Goal: Transaction & Acquisition: Purchase product/service

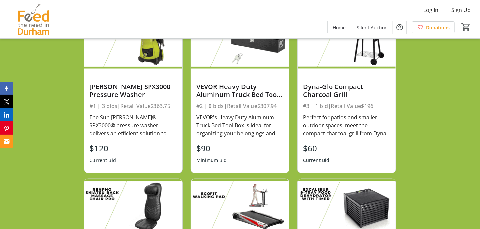
scroll to position [312, 0]
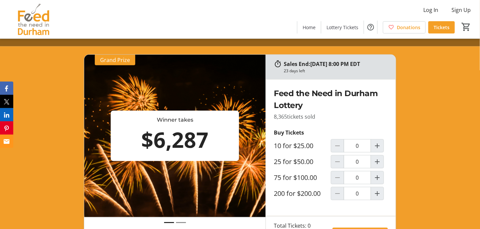
scroll to position [199, 0]
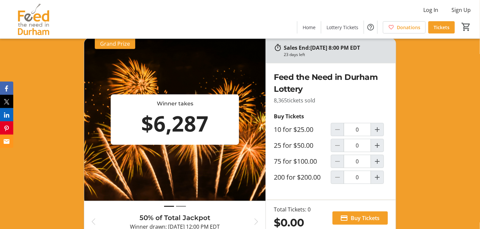
drag, startPoint x: 211, startPoint y: 123, endPoint x: 150, endPoint y: 123, distance: 60.3
click at [150, 123] on div "$6,287" at bounding box center [174, 124] width 123 height 32
copy div "6,287"
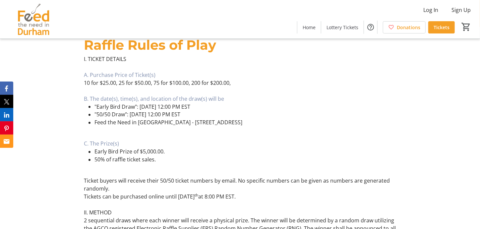
scroll to position [398, 0]
